Goal: Task Accomplishment & Management: Use online tool/utility

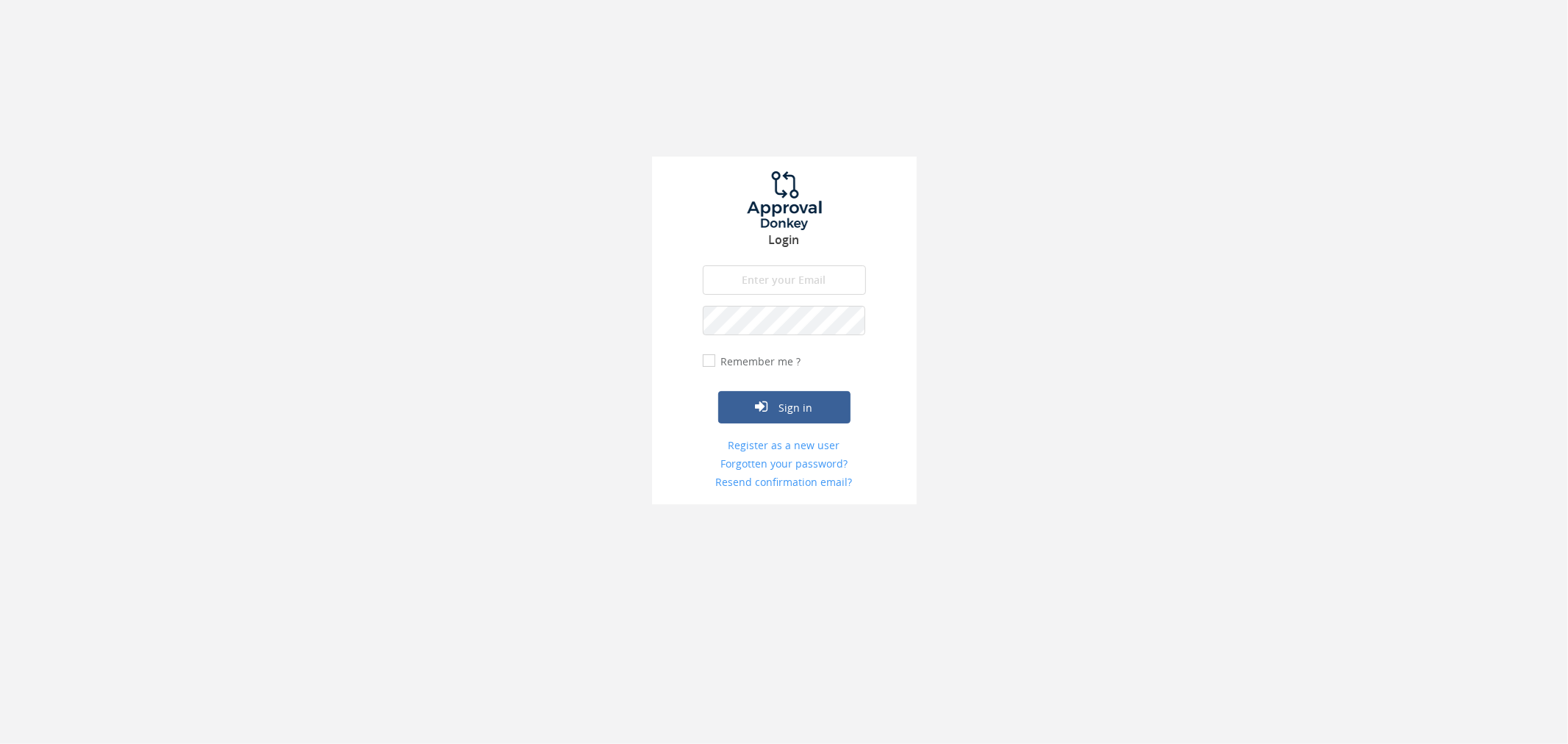
type input "[PERSON_NAME][EMAIL_ADDRESS][DOMAIN_NAME]"
click at [707, 359] on input "Remember me ?" at bounding box center [707, 361] width 10 height 10
checkbox input "true"
click at [751, 399] on button "Sign in" at bounding box center [784, 407] width 132 height 33
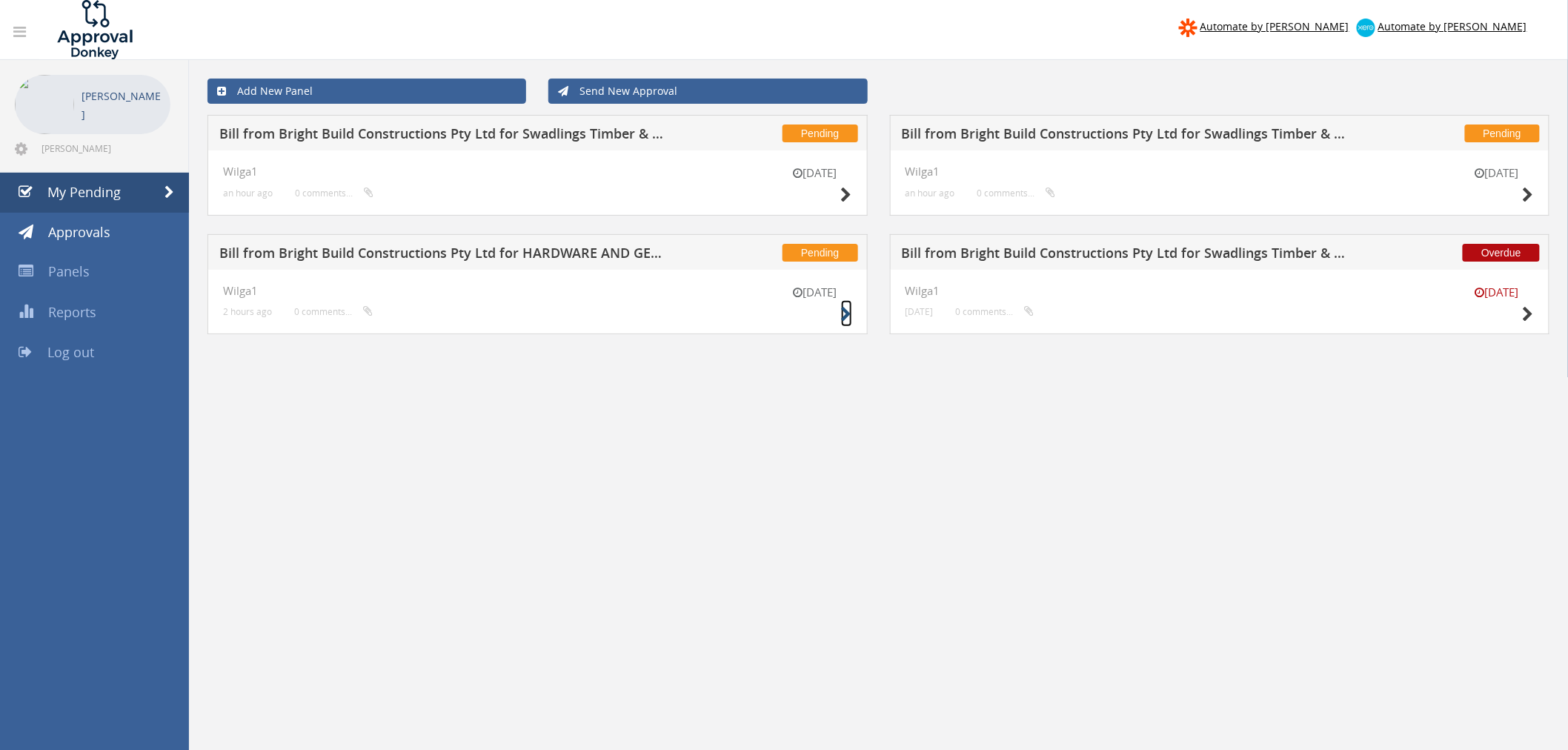
click at [847, 312] on icon at bounding box center [847, 315] width 11 height 16
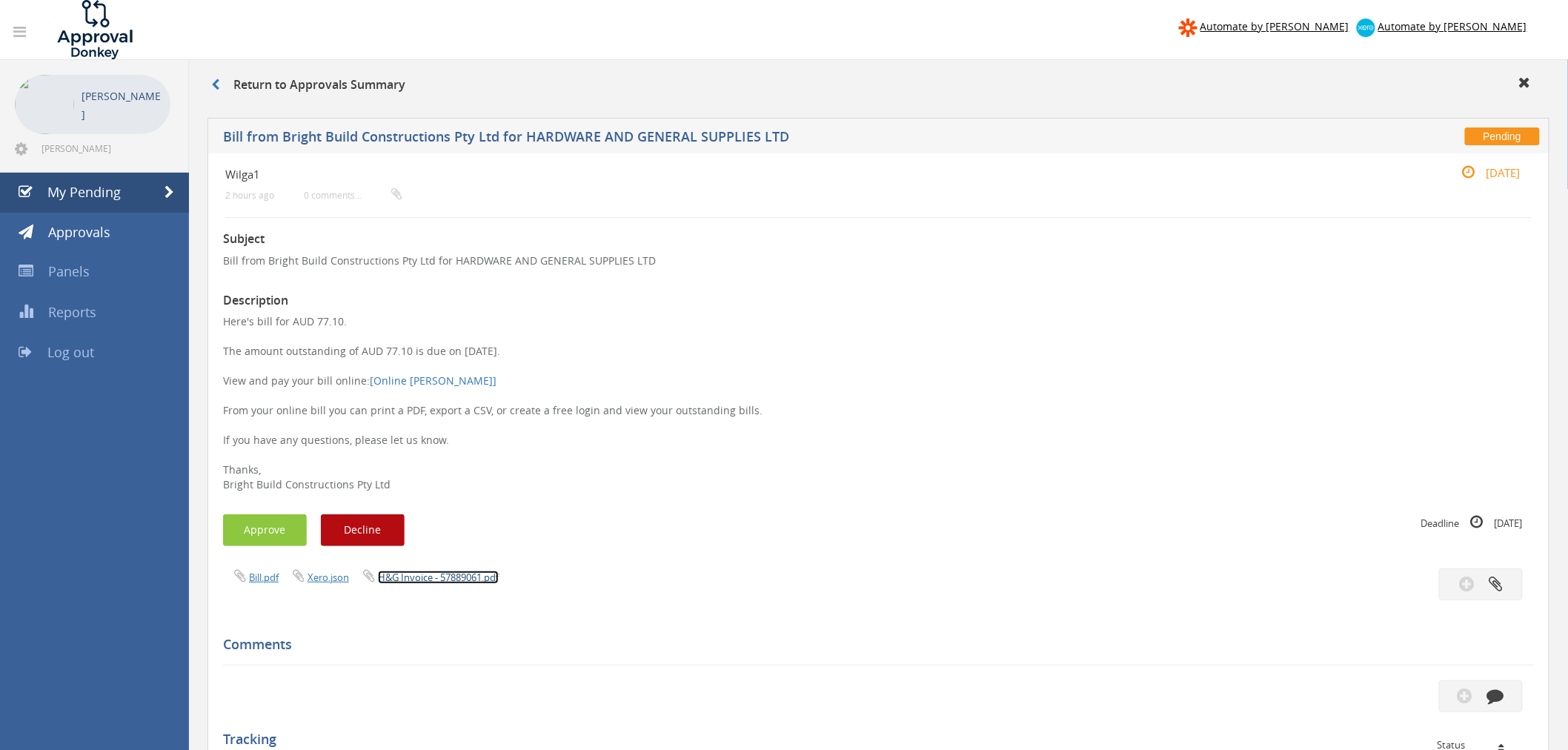
click at [431, 582] on link "H&G Invoice - 57889061.pdf" at bounding box center [438, 578] width 121 height 13
click at [282, 523] on button "Approve" at bounding box center [265, 530] width 83 height 32
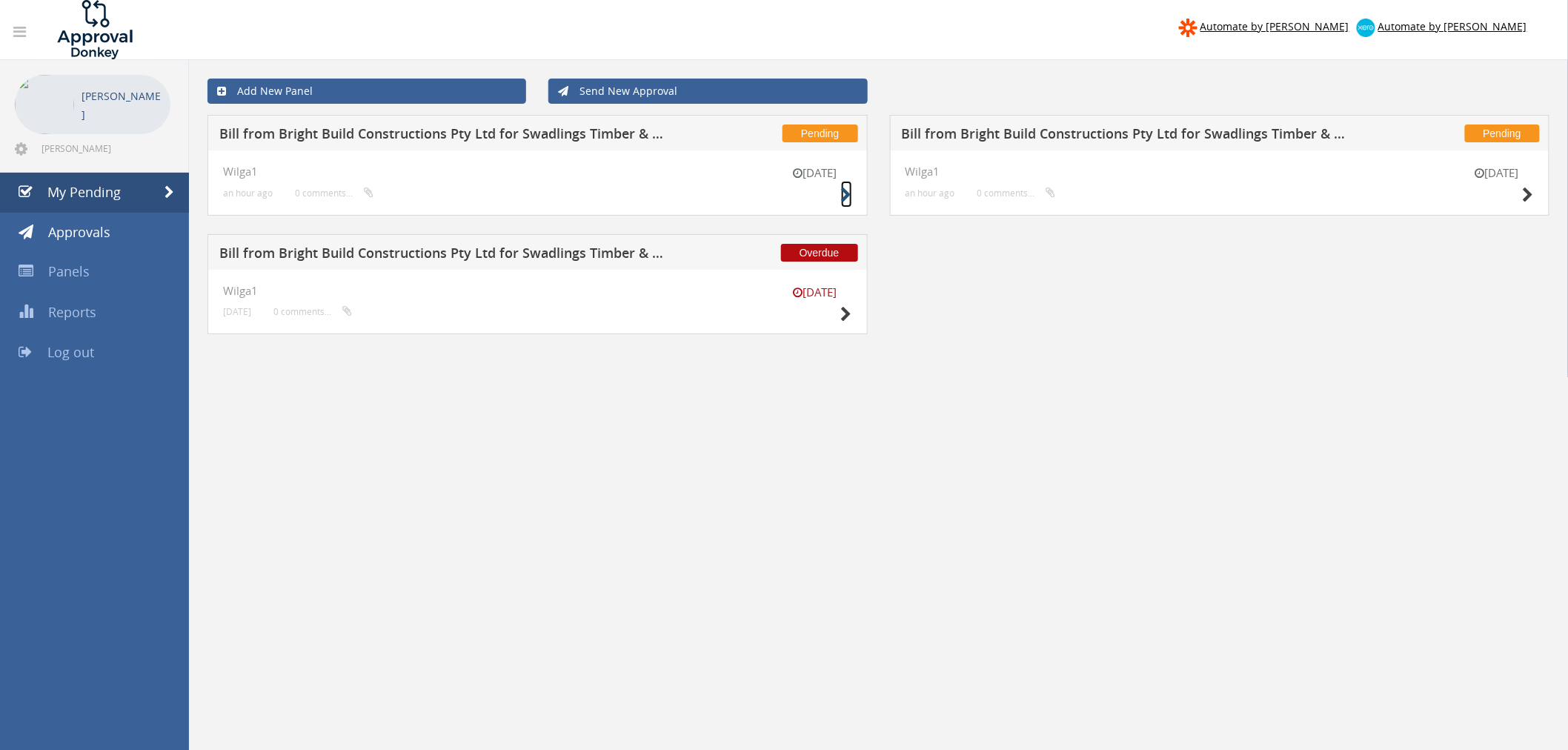
click at [846, 189] on icon at bounding box center [847, 195] width 11 height 16
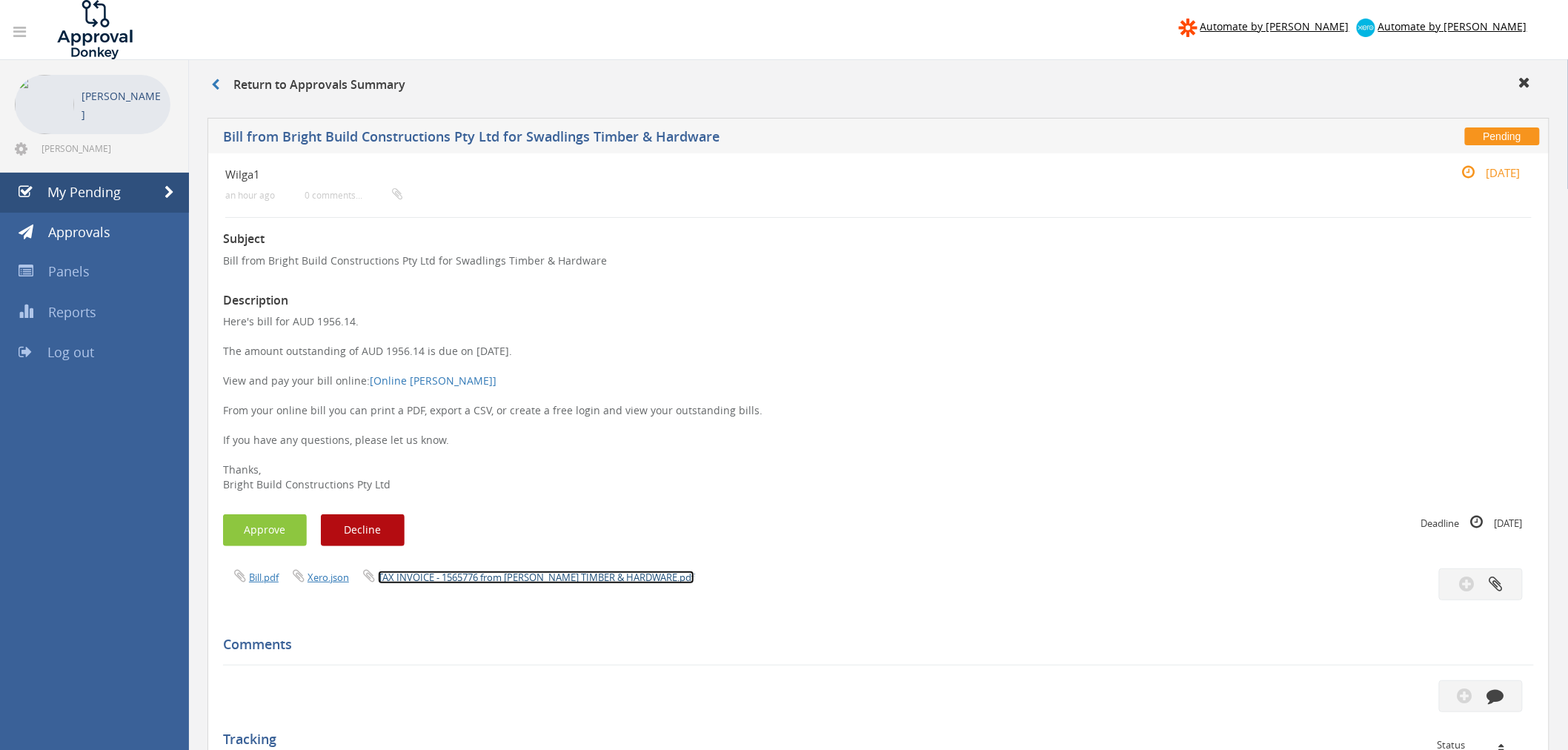
click at [471, 582] on link "TAX INVOICE - 1565776 from AW SWADLING TIMBER & HARDWARE.pdf" at bounding box center [536, 578] width 317 height 13
click at [254, 523] on button "Approve" at bounding box center [265, 530] width 83 height 32
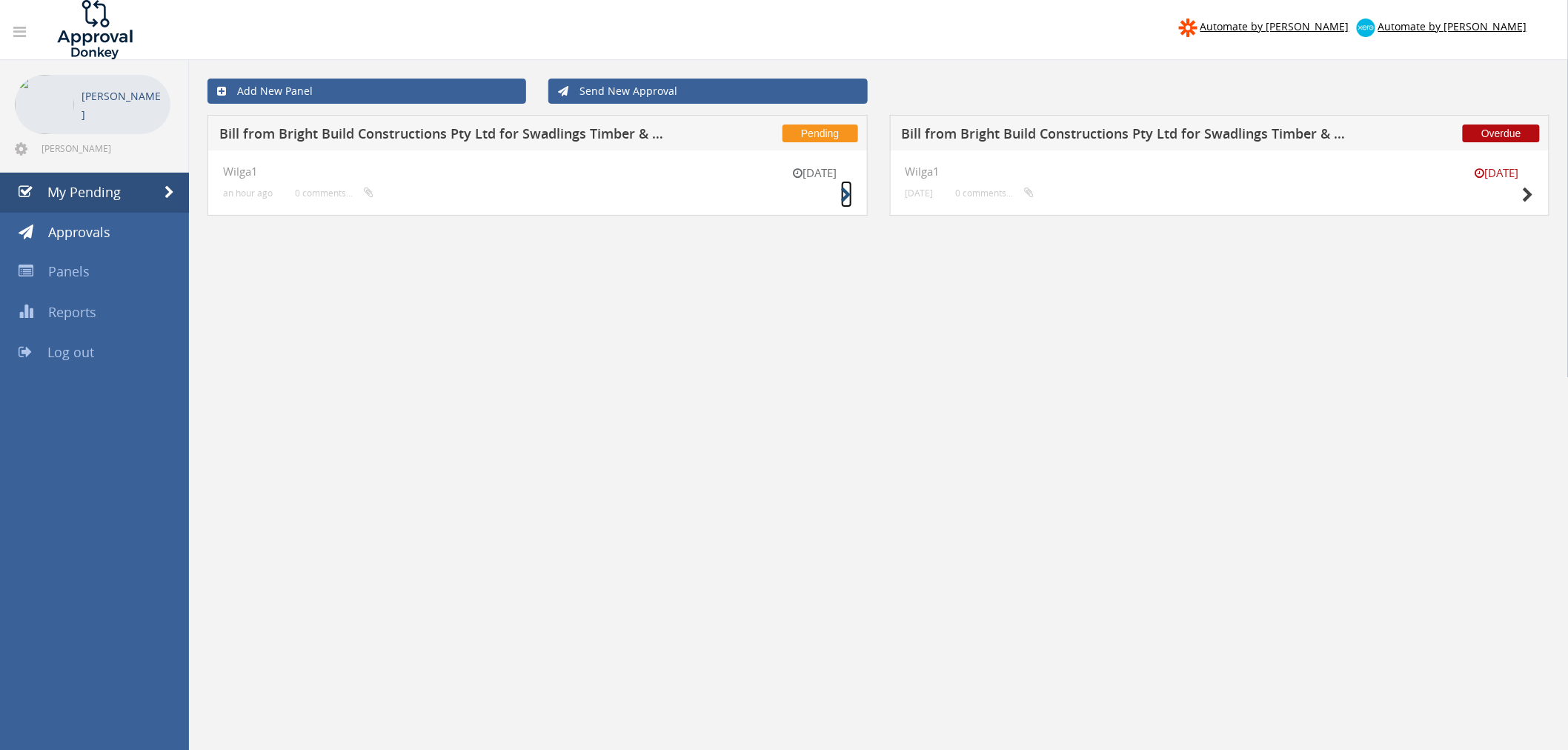
click at [847, 199] on icon at bounding box center [847, 195] width 11 height 16
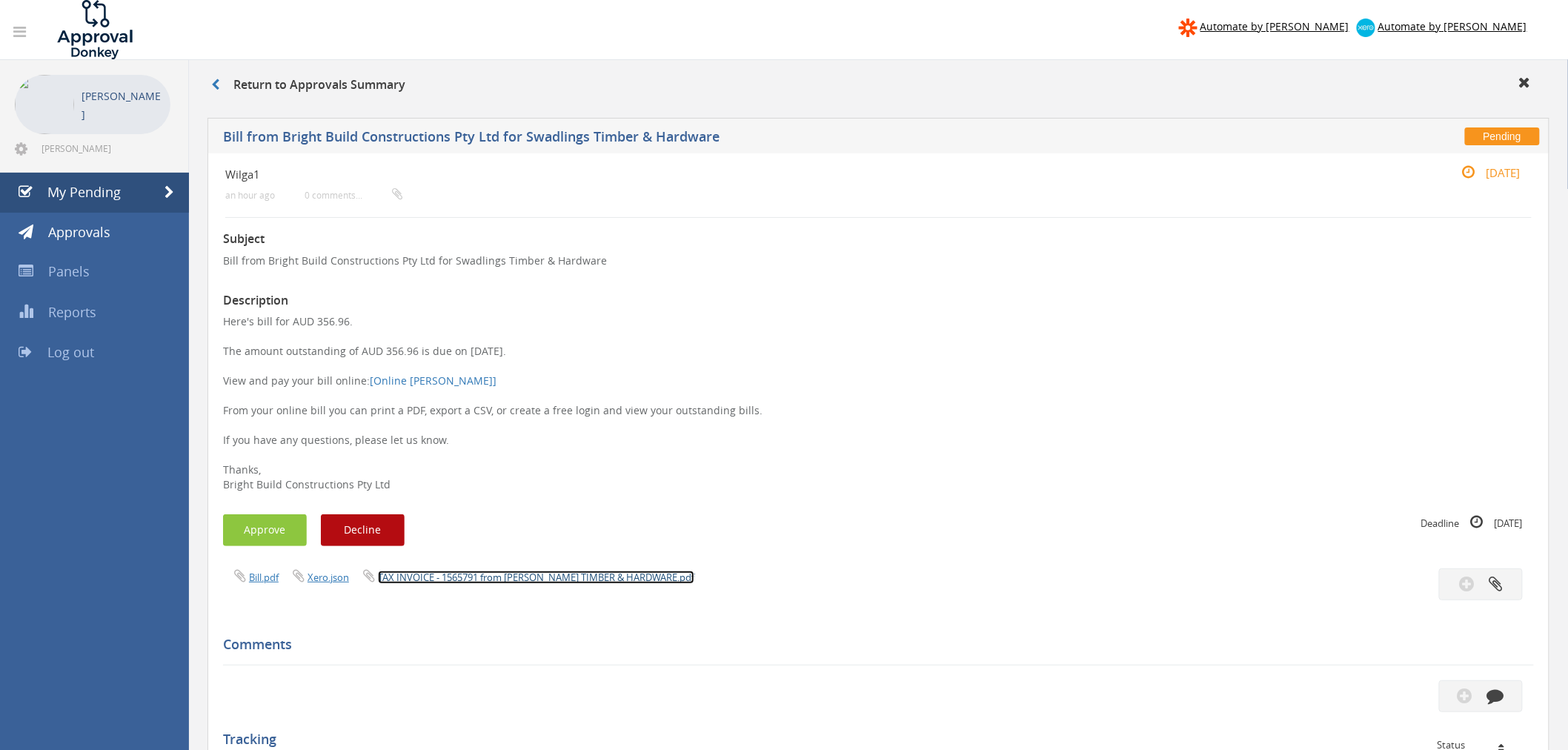
click at [449, 580] on link "TAX INVOICE - 1565791 from AW SWADLING TIMBER & HARDWARE.pdf" at bounding box center [536, 578] width 317 height 13
click at [278, 528] on button "Approve" at bounding box center [265, 530] width 83 height 32
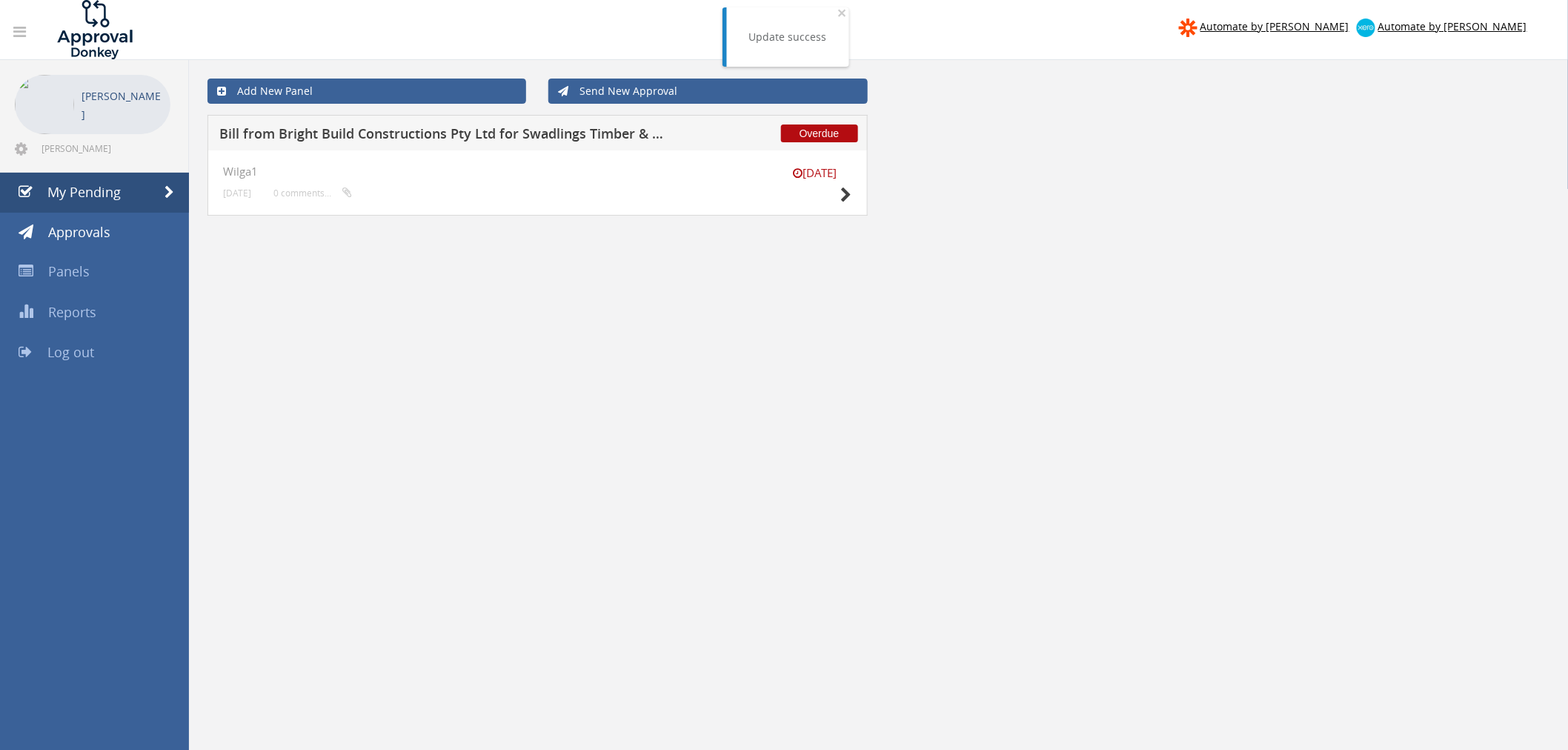
drag, startPoint x: 279, startPoint y: 458, endPoint x: 771, endPoint y: 576, distance: 506.0
click at [771, 576] on div "Add New Panel Send New Approval Overdue Bill from Bright Build Constructions Pt…" at bounding box center [879, 505] width 1379 height 889
